Goal: Task Accomplishment & Management: Manage account settings

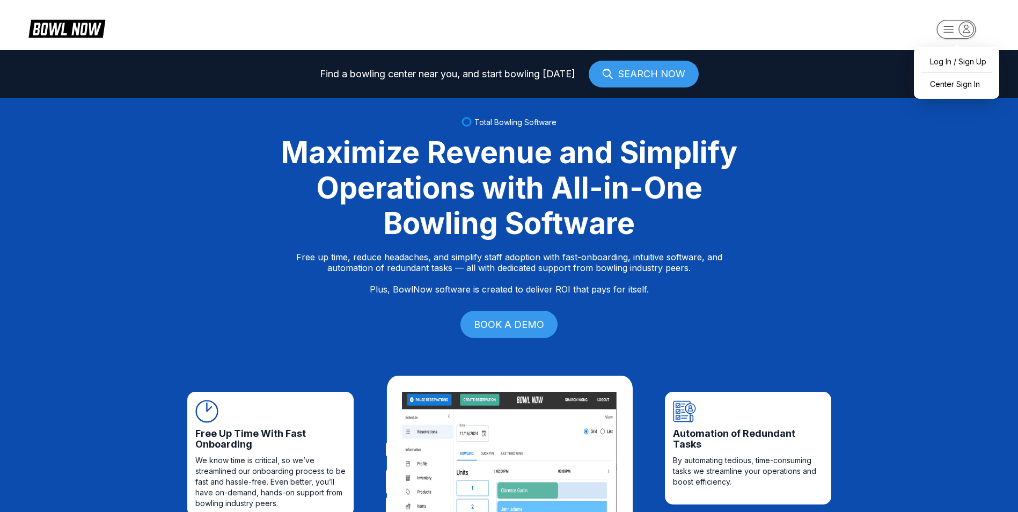
click at [950, 31] on rect "button" at bounding box center [955, 29] width 39 height 19
click at [955, 84] on div "Center Sign In" at bounding box center [956, 84] width 75 height 19
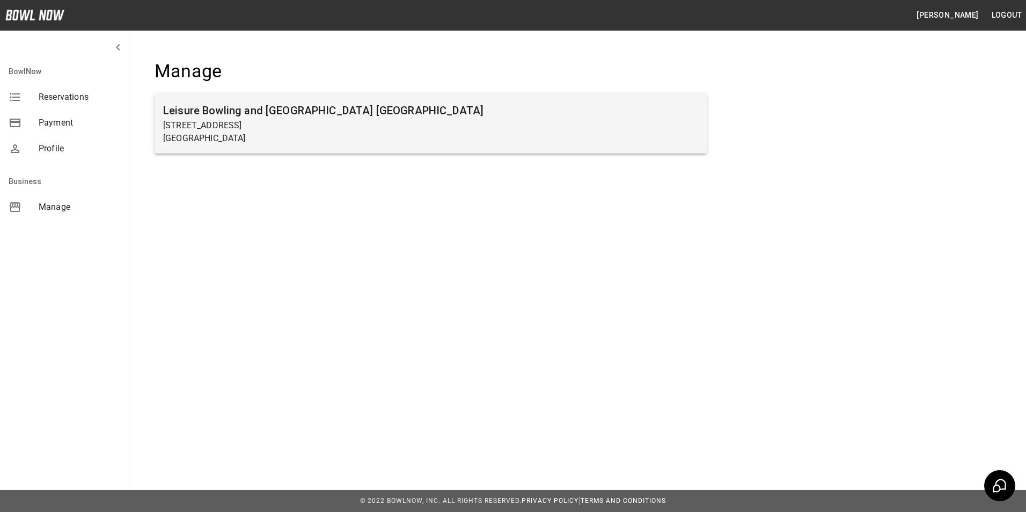
click at [224, 128] on p "[STREET_ADDRESS]" at bounding box center [430, 125] width 535 height 13
